Goal: Information Seeking & Learning: Learn about a topic

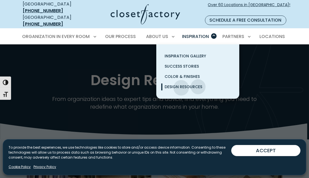
click at [181, 84] on span "Design Resources" at bounding box center [184, 87] width 38 height 6
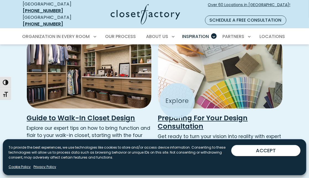
scroll to position [122, 0]
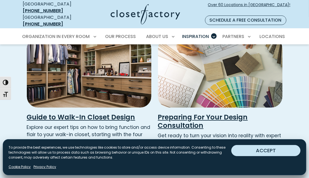
click at [260, 148] on button "ACCEPT" at bounding box center [265, 150] width 69 height 11
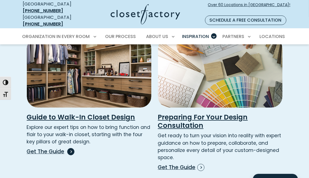
click at [99, 113] on h3 "Guide to Walk-In Closet Design" at bounding box center [89, 117] width 125 height 8
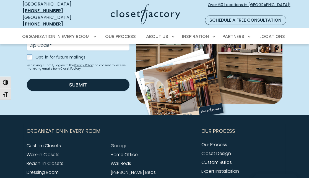
scroll to position [162, 0]
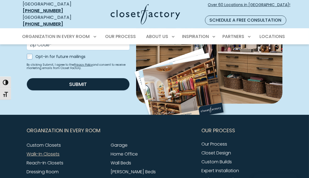
click at [46, 151] on link "Walk-In Closets" at bounding box center [43, 154] width 33 height 6
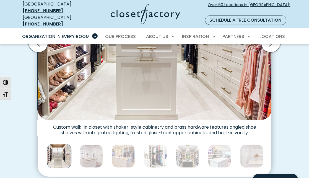
scroll to position [243, 0]
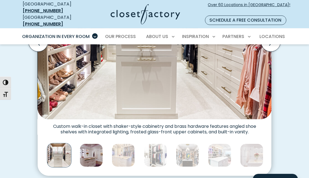
click at [82, 152] on img "Thumbnail Gallery" at bounding box center [91, 154] width 23 height 23
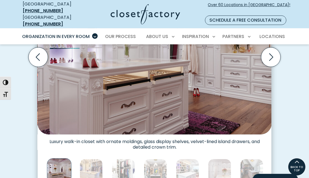
scroll to position [230, 0]
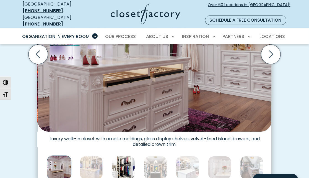
click at [118, 164] on img "Thumbnail Gallery" at bounding box center [123, 167] width 23 height 23
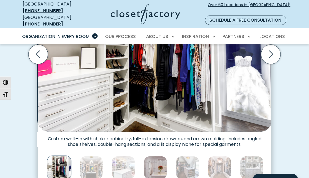
click at [156, 161] on img "Thumbnail Gallery" at bounding box center [155, 167] width 23 height 23
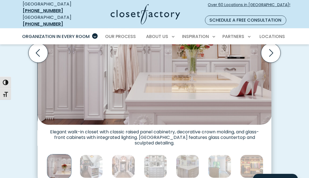
scroll to position [232, 0]
click at [182, 164] on img "Thumbnail Gallery" at bounding box center [187, 165] width 23 height 23
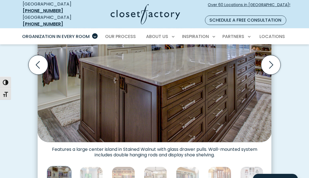
scroll to position [224, 0]
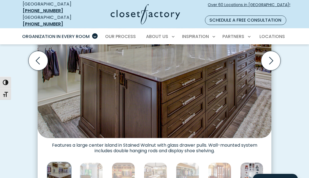
click at [254, 167] on img "Thumbnail Gallery" at bounding box center [251, 173] width 23 height 23
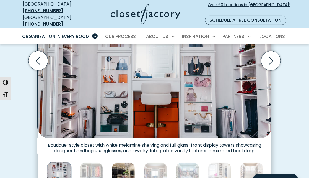
click at [125, 167] on img "Thumbnail Gallery" at bounding box center [123, 173] width 23 height 23
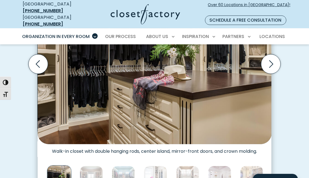
scroll to position [221, 0]
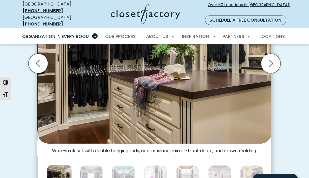
click at [117, 163] on div "Thumbnail Gallery" at bounding box center [59, 177] width 1642 height 28
click at [118, 170] on img "Thumbnail Gallery" at bounding box center [123, 176] width 23 height 23
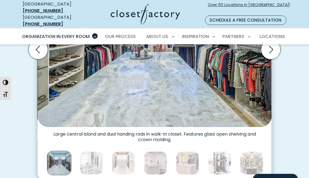
scroll to position [235, 0]
click at [198, 160] on img "Thumbnail Gallery" at bounding box center [187, 162] width 23 height 23
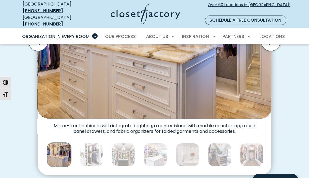
scroll to position [244, 0]
